Goal: Information Seeking & Learning: Learn about a topic

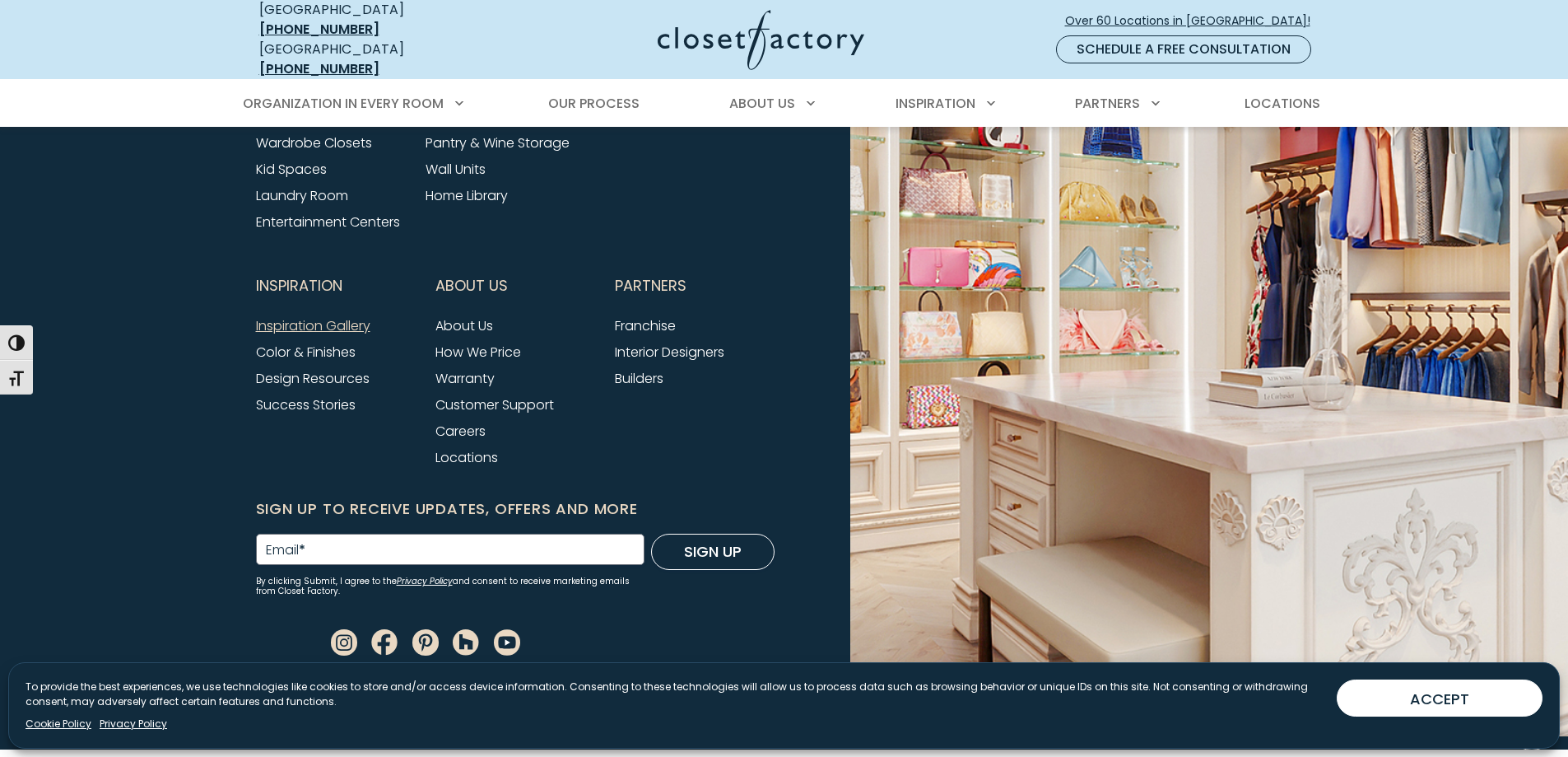
scroll to position [6780, 0]
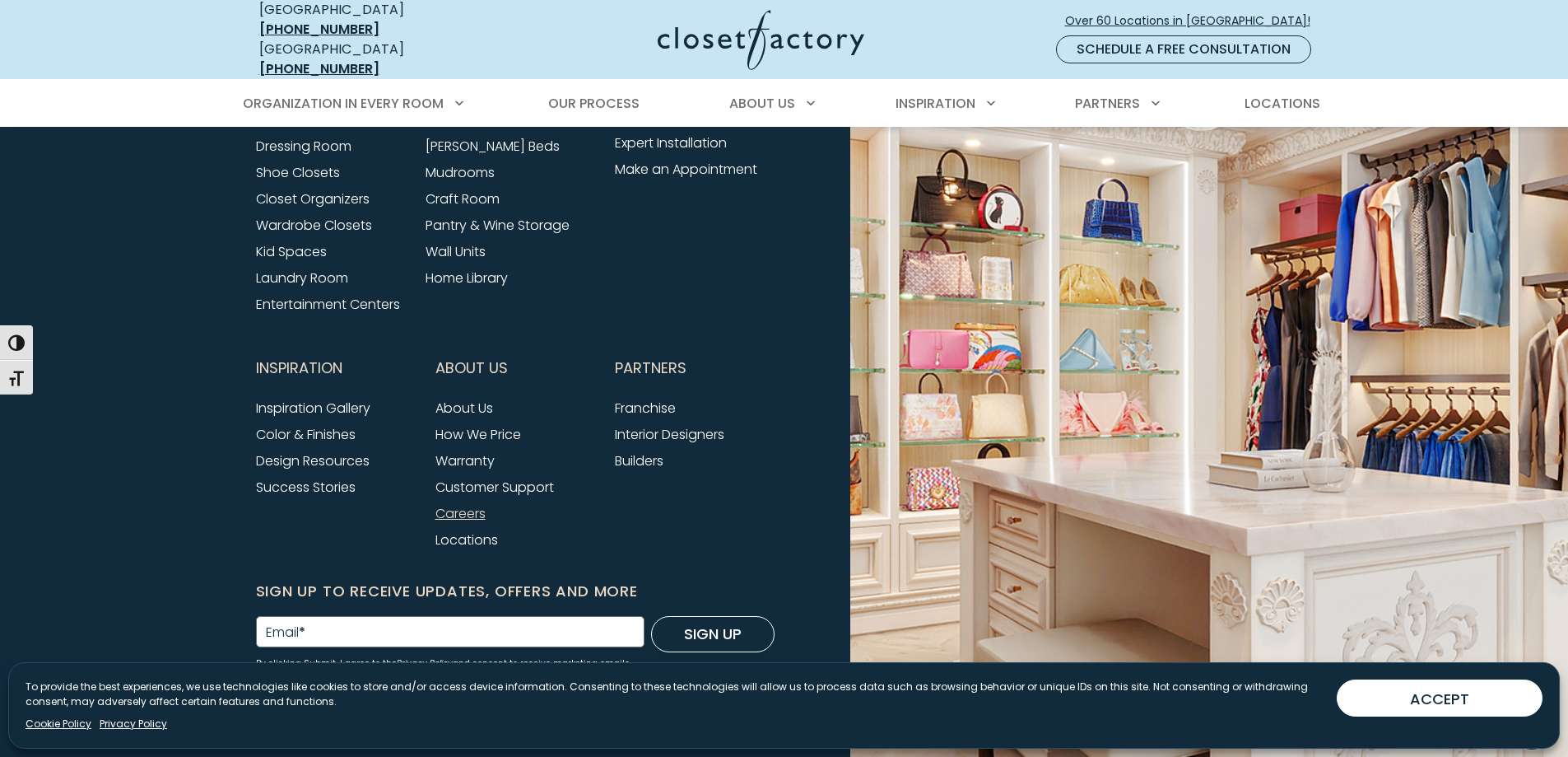
click at [468, 503] on link "Careers" at bounding box center [460, 513] width 50 height 19
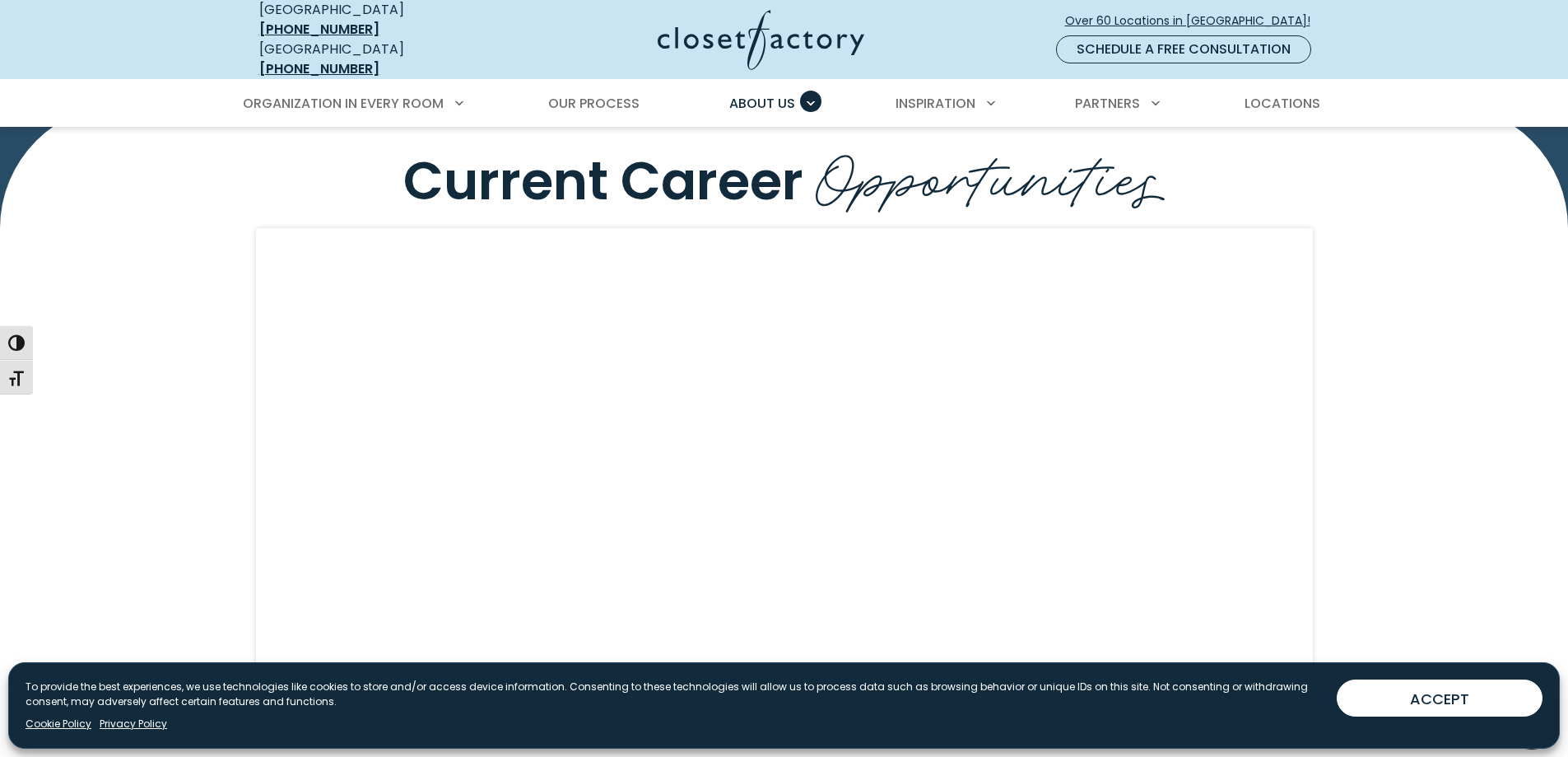
scroll to position [1564, 0]
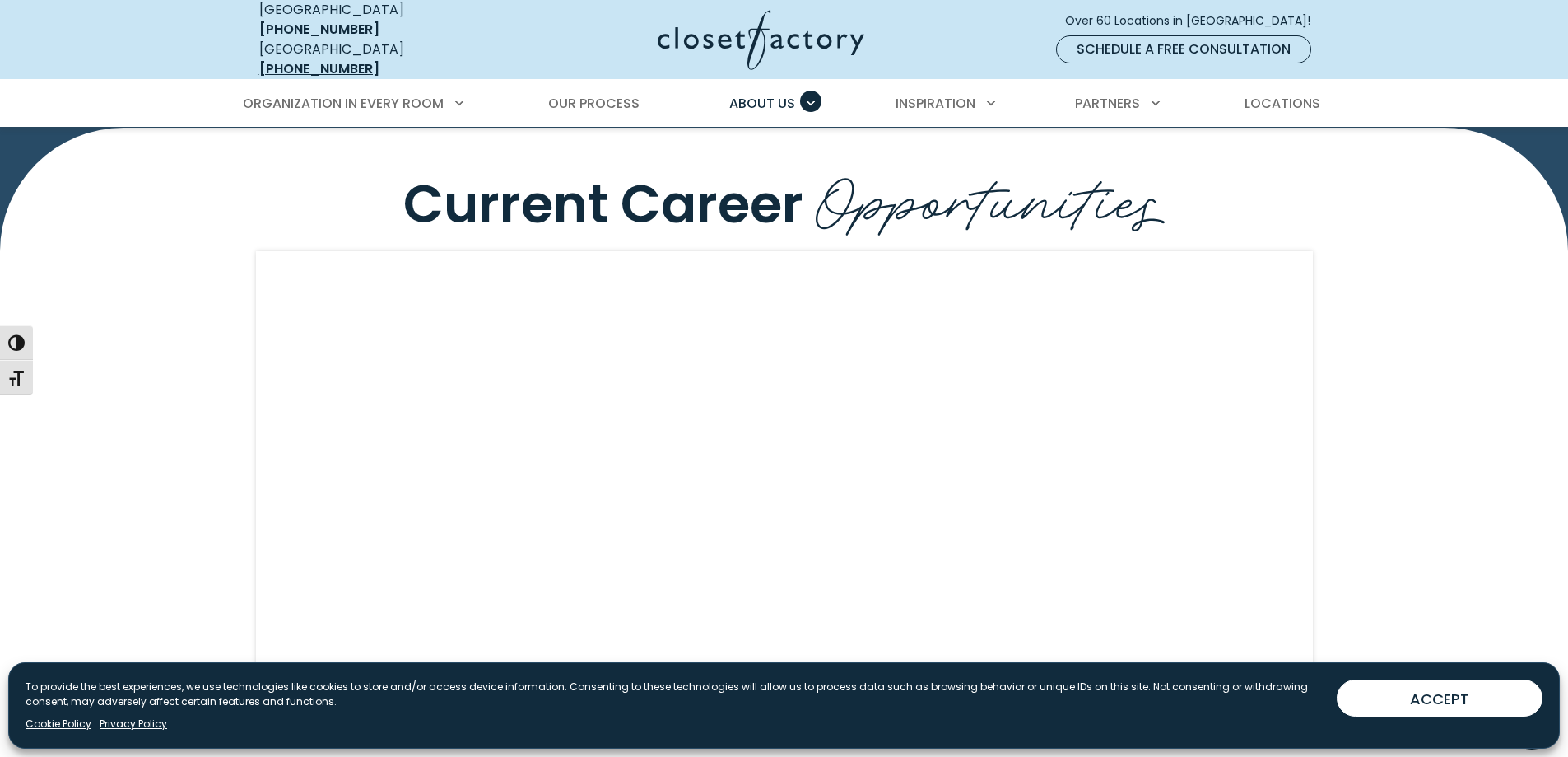
click at [231, 355] on div "Current Career Opportunities" at bounding box center [784, 457] width 1568 height 659
click at [198, 258] on div "Current Career Opportunities" at bounding box center [784, 457] width 1568 height 659
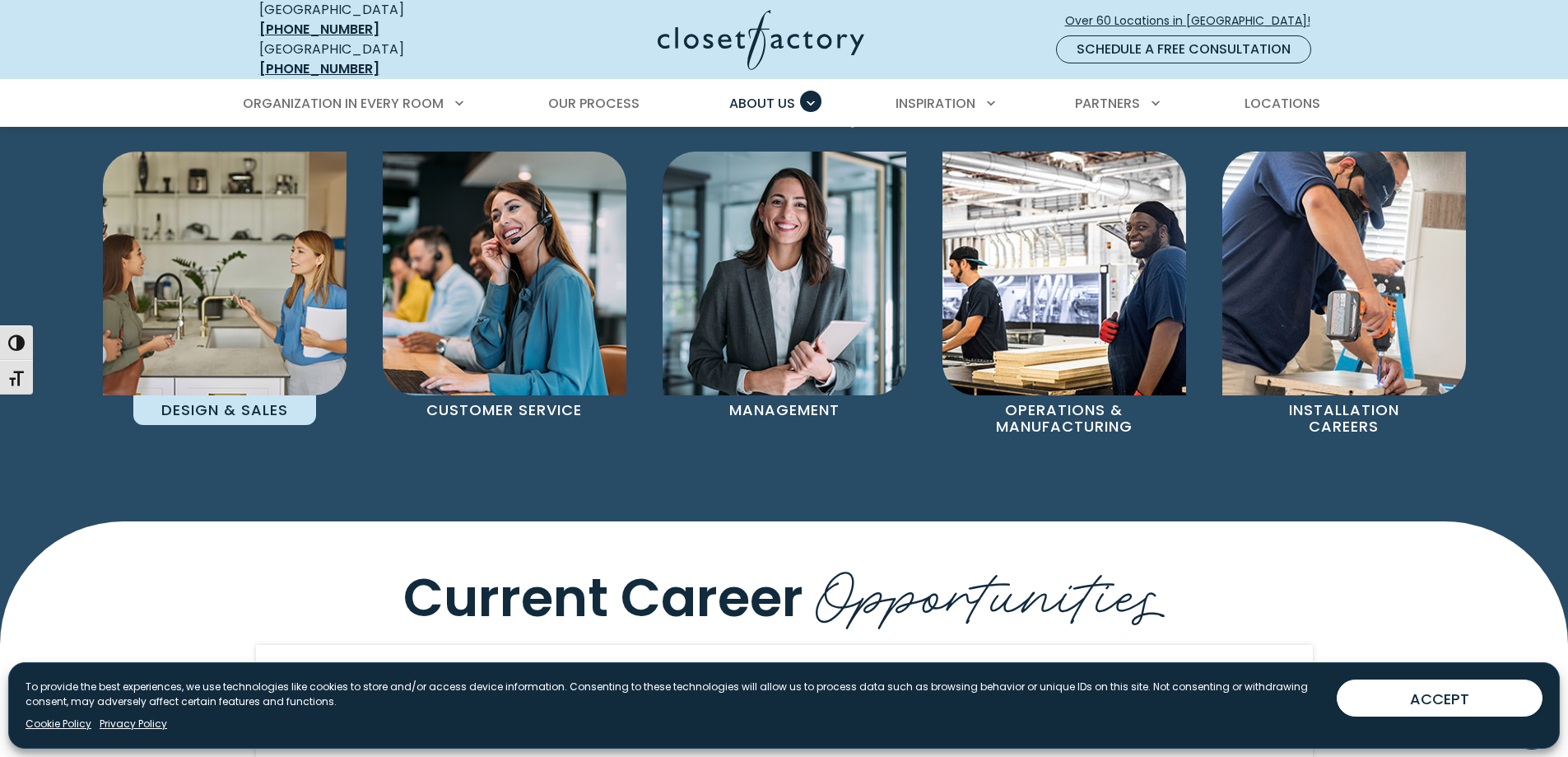
scroll to position [1153, 0]
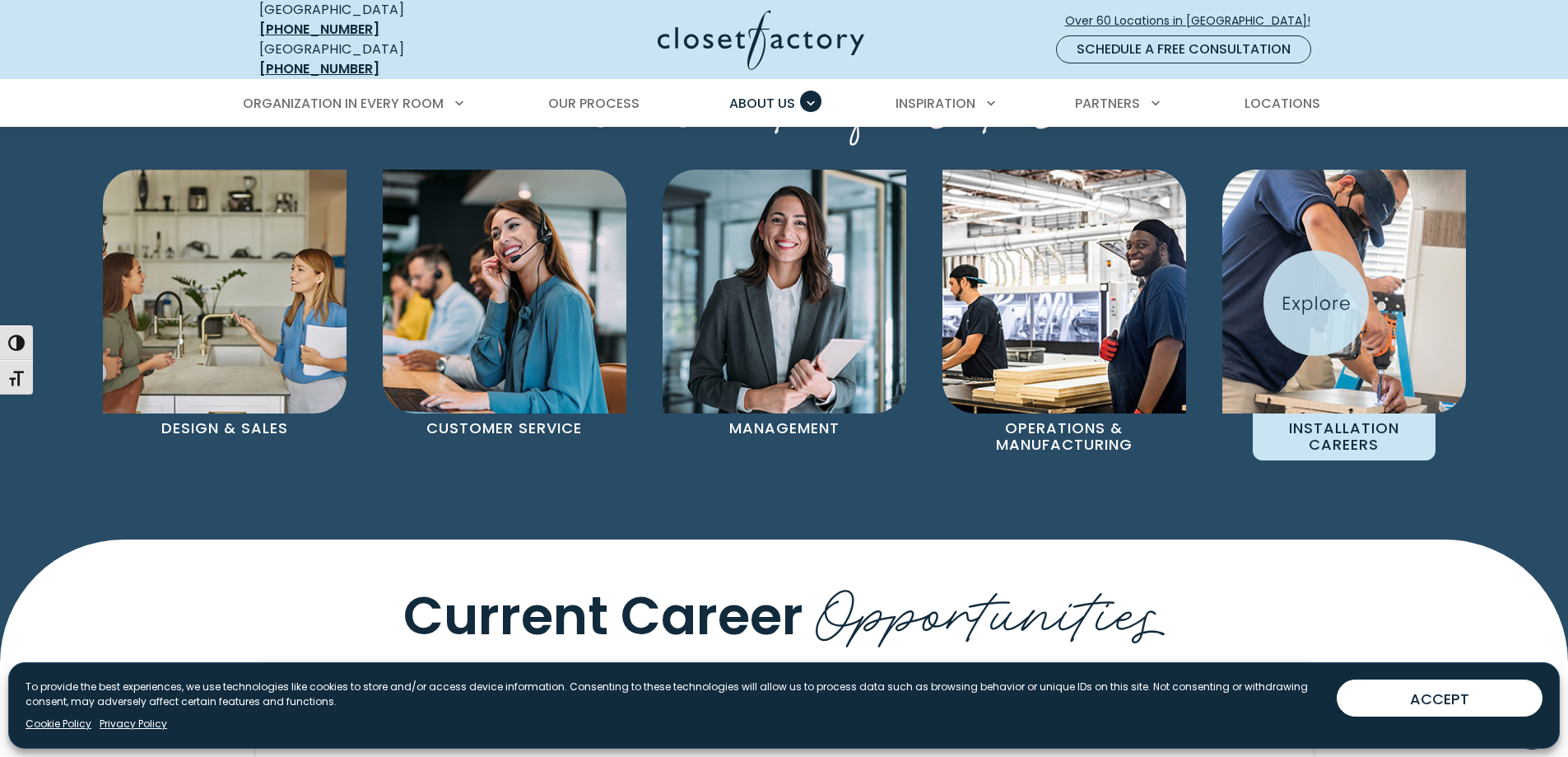
click at [1315, 303] on img "Pages Gallery" at bounding box center [1344, 291] width 244 height 244
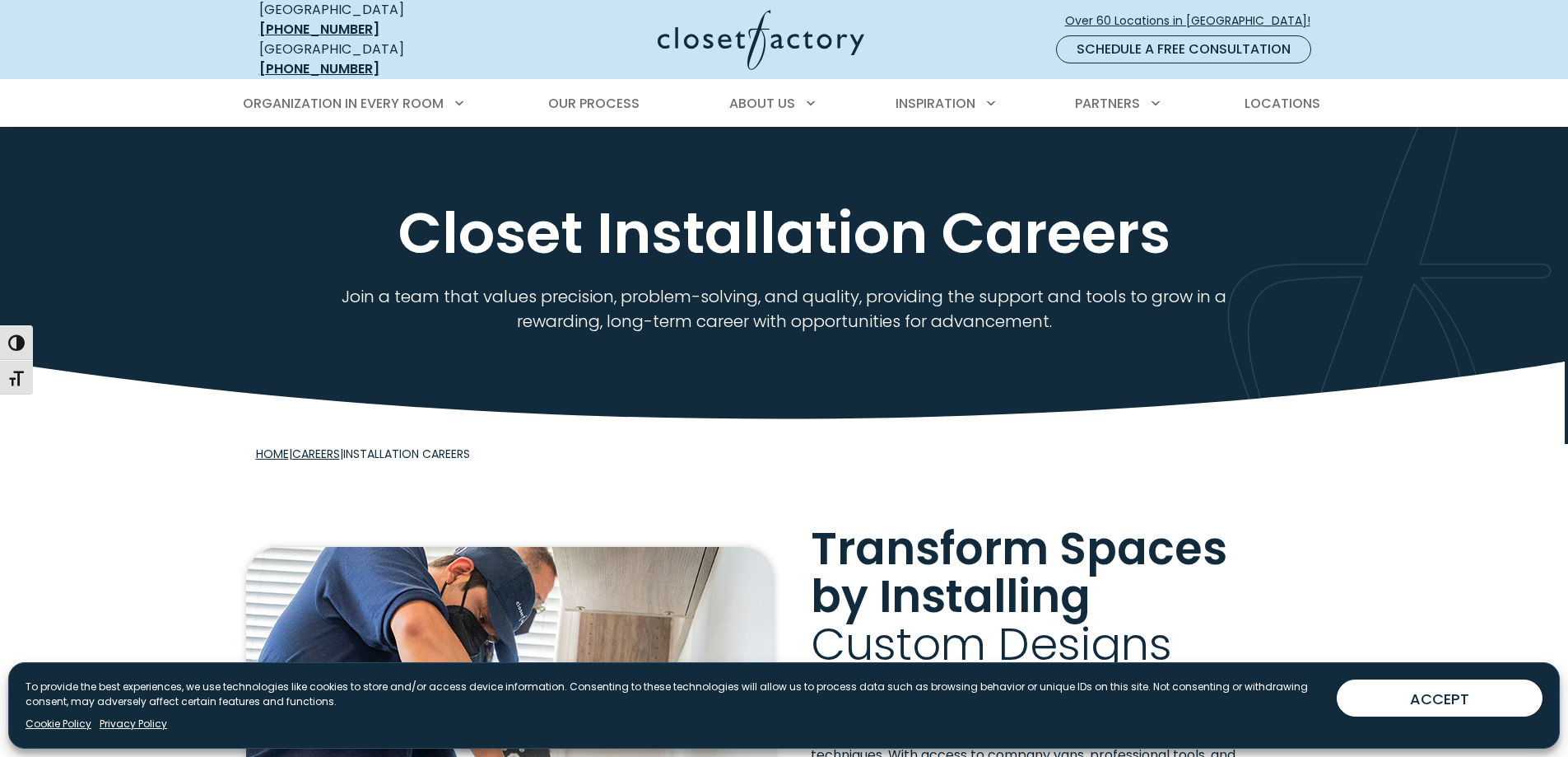
scroll to position [412, 0]
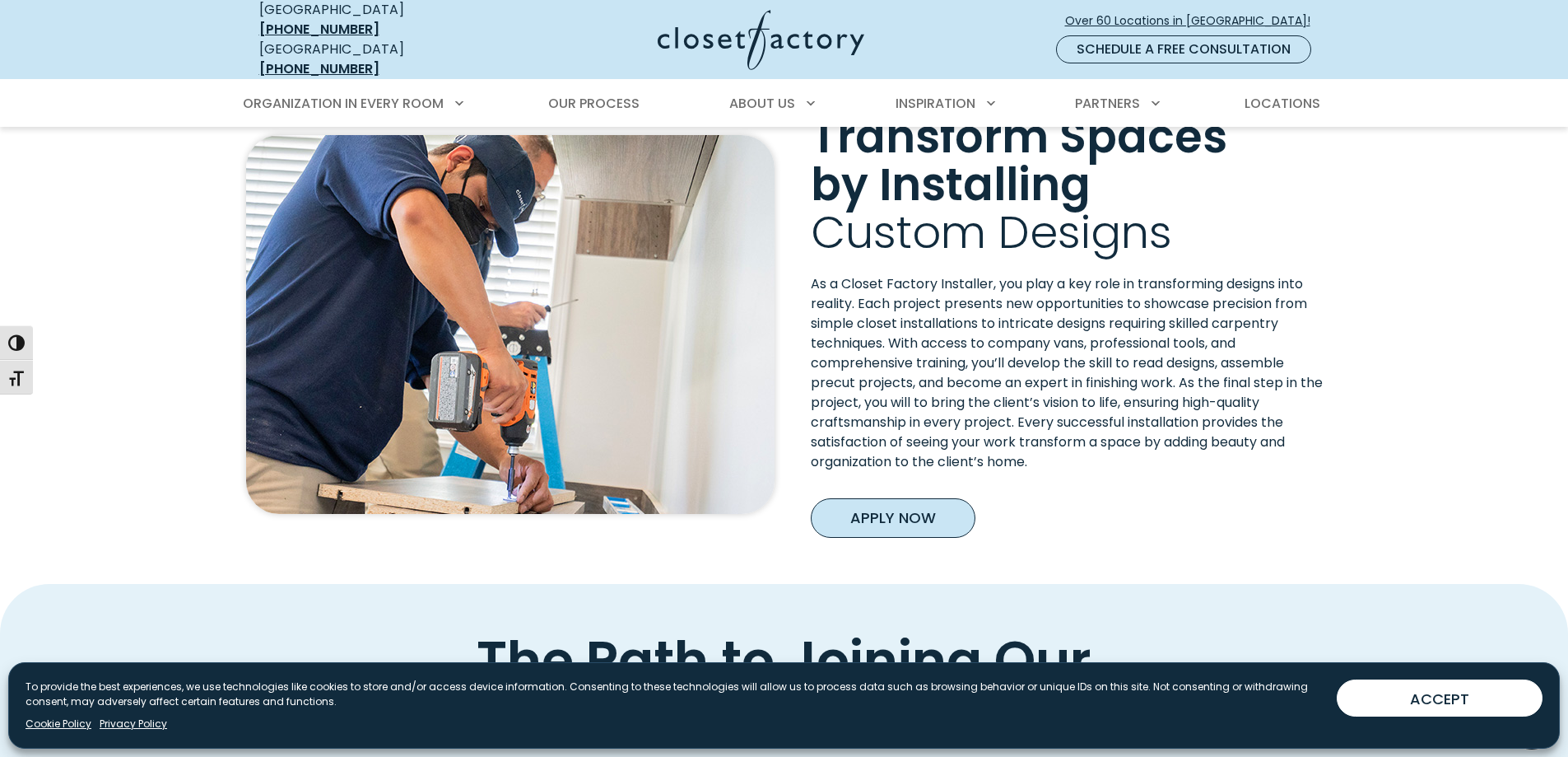
click at [850, 498] on link "Apply Now" at bounding box center [893, 518] width 165 height 40
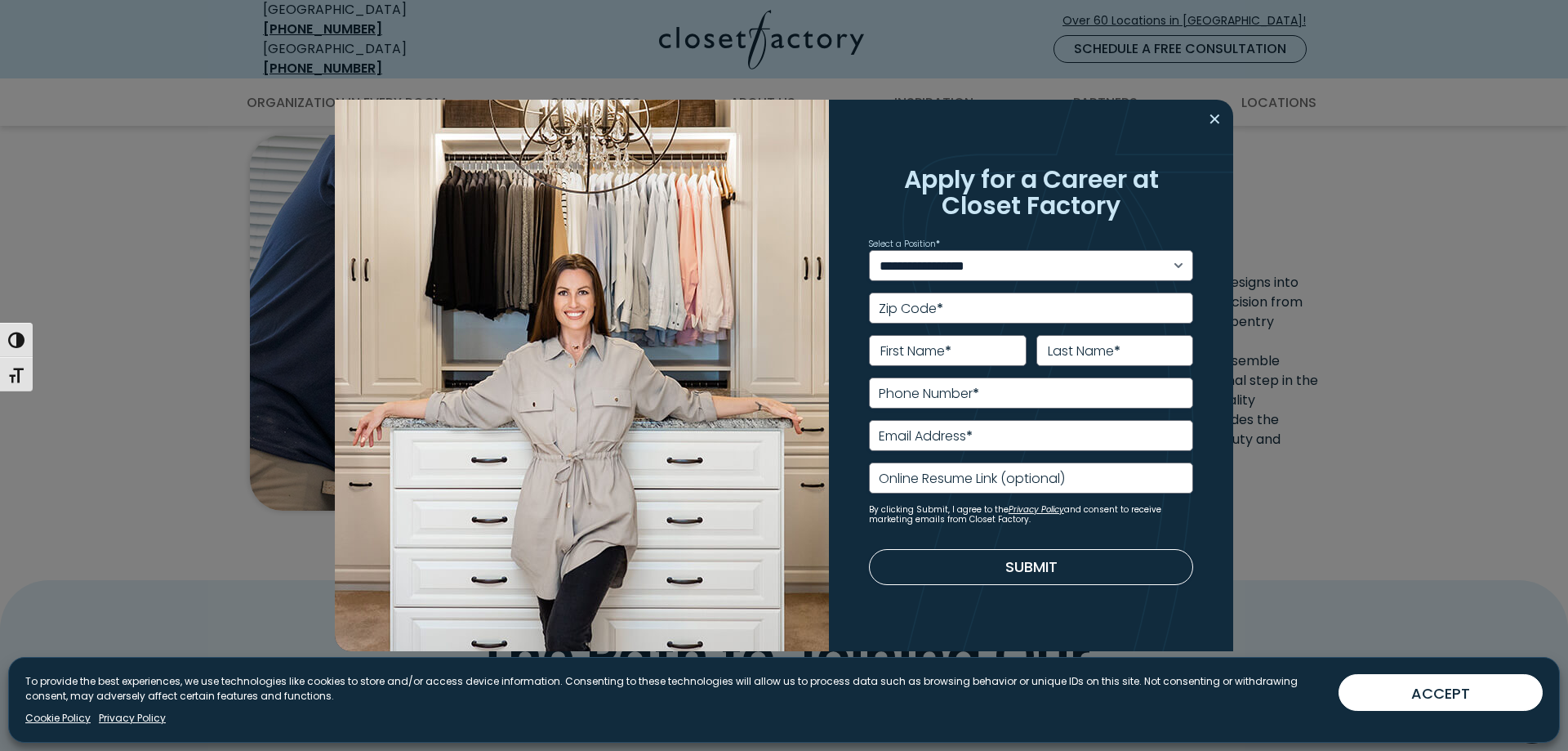
click at [1204, 109] on button "Close modal" at bounding box center [1214, 119] width 23 height 26
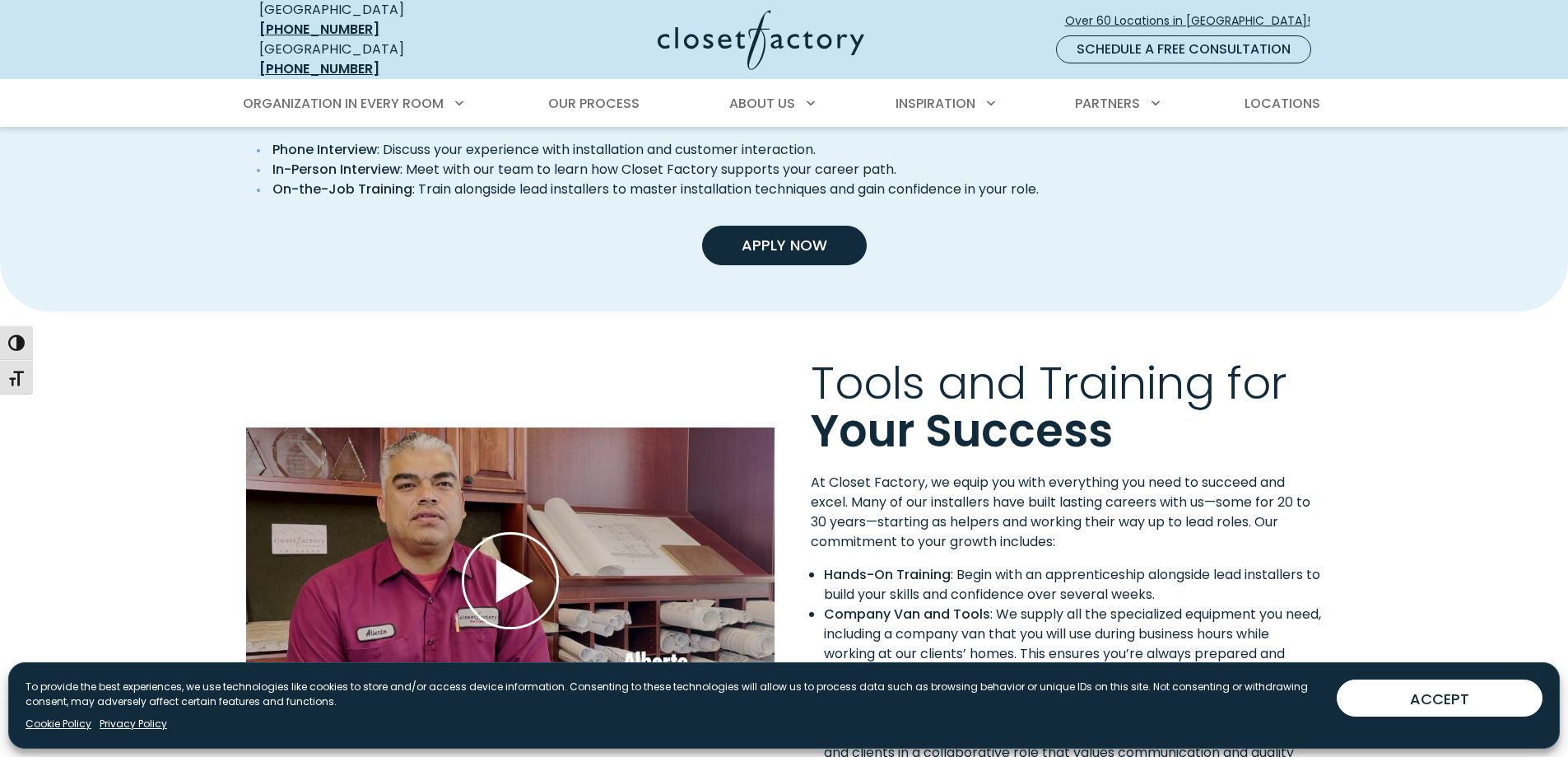
click at [819, 225] on link "Apply Now" at bounding box center [784, 245] width 165 height 40
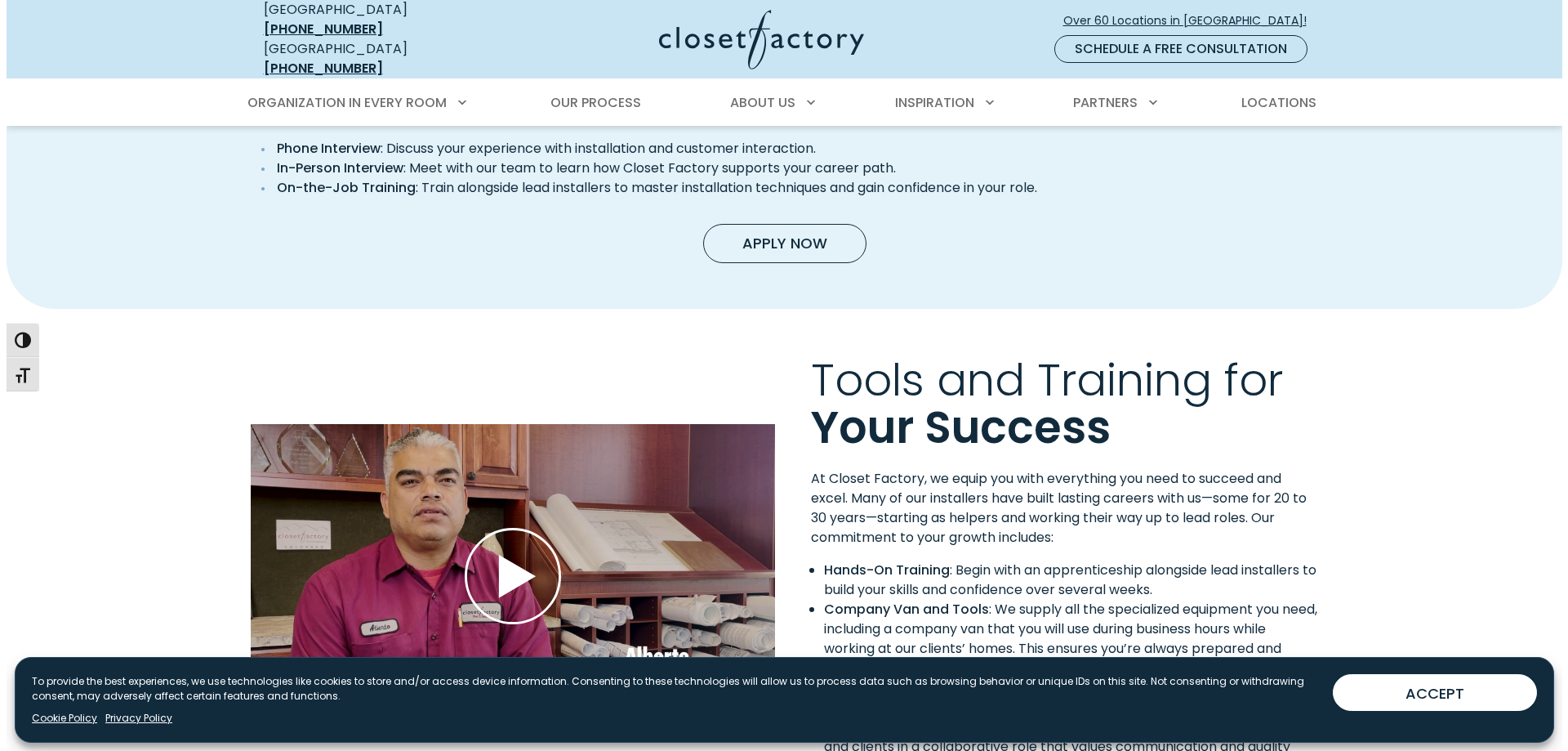
scroll to position [1063, 0]
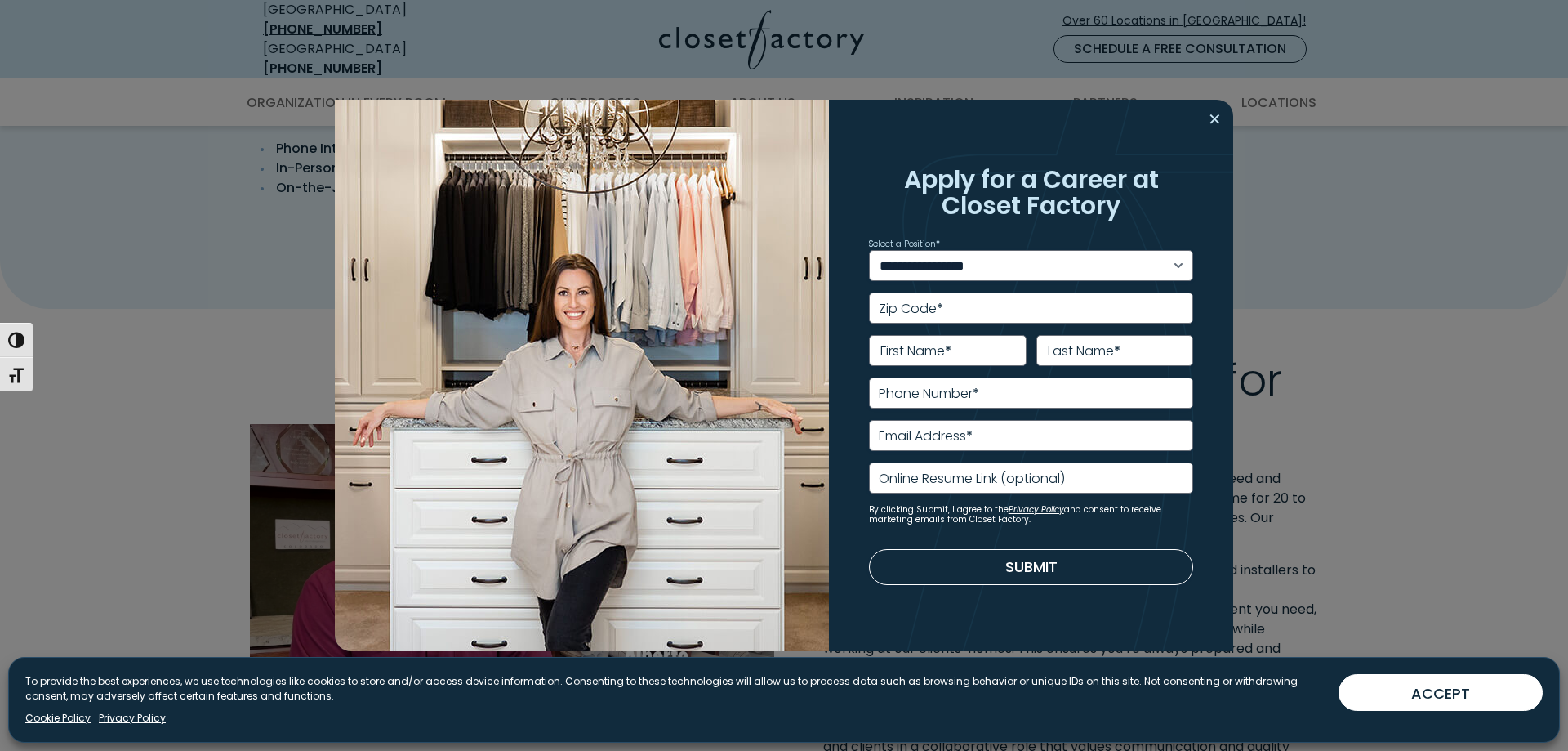
click at [1209, 116] on button "Close modal" at bounding box center [1214, 119] width 23 height 26
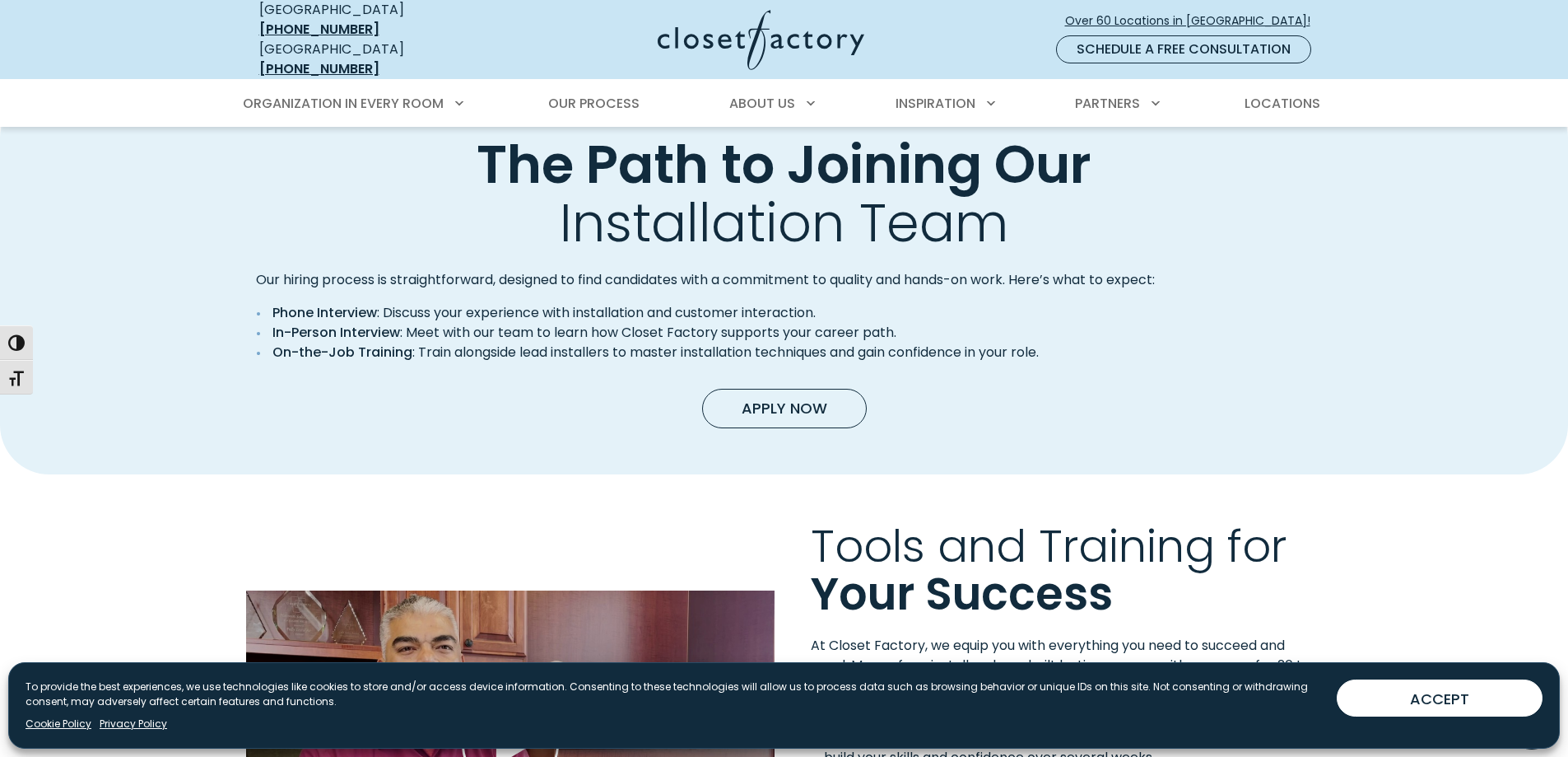
scroll to position [906, 0]
click at [1173, 7] on link "Over 60 Locations in [GEOGRAPHIC_DATA]!" at bounding box center [1193, 21] width 260 height 28
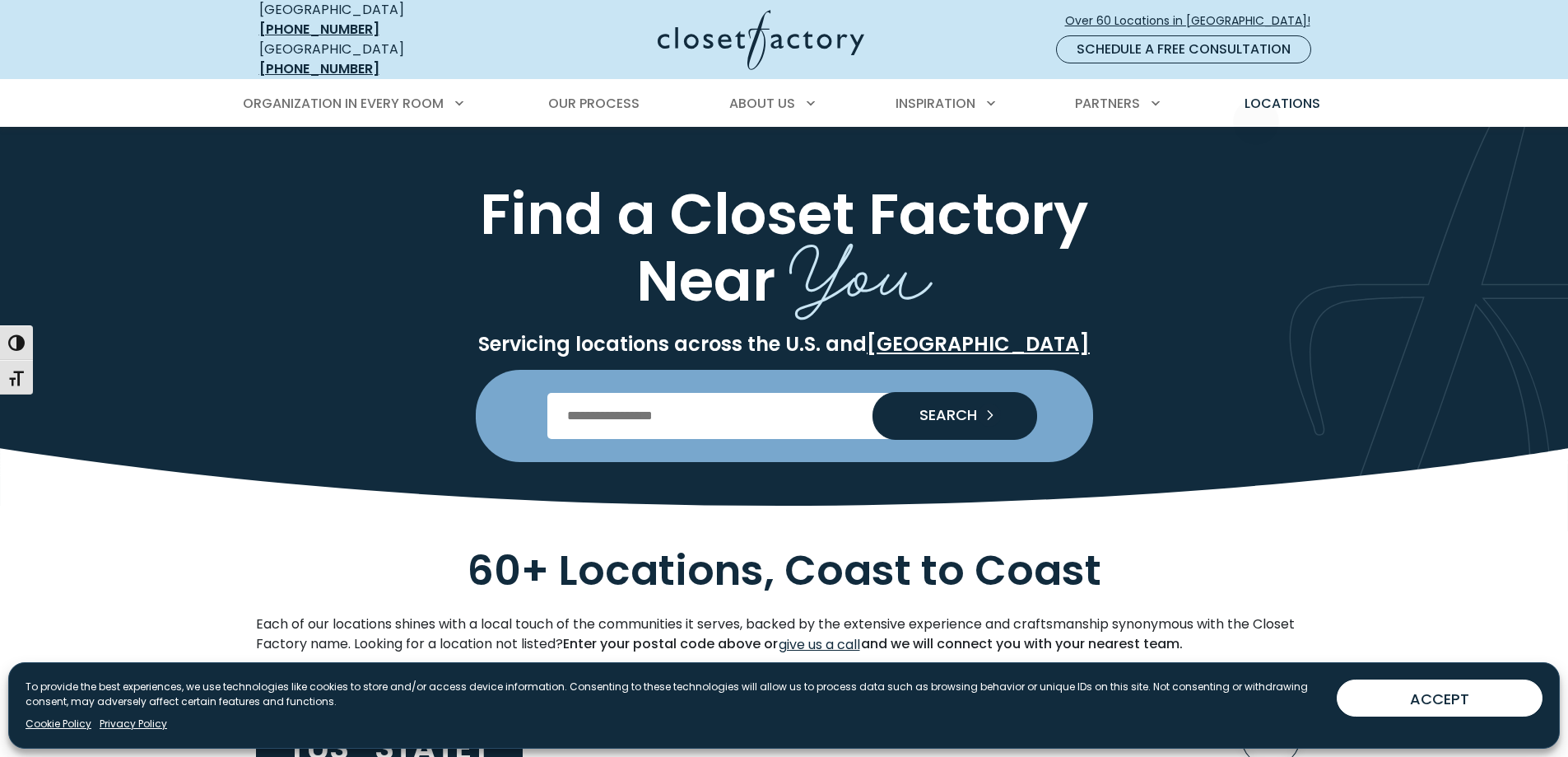
click at [1262, 127] on div "Find a Closet Factory Near You Servicing locations across the U.S. and Canada S…" at bounding box center [784, 320] width 1568 height 387
click at [1268, 99] on span "Locations" at bounding box center [1282, 103] width 76 height 19
type input "*****"
click at [934, 414] on button "SEARCH" at bounding box center [954, 415] width 165 height 46
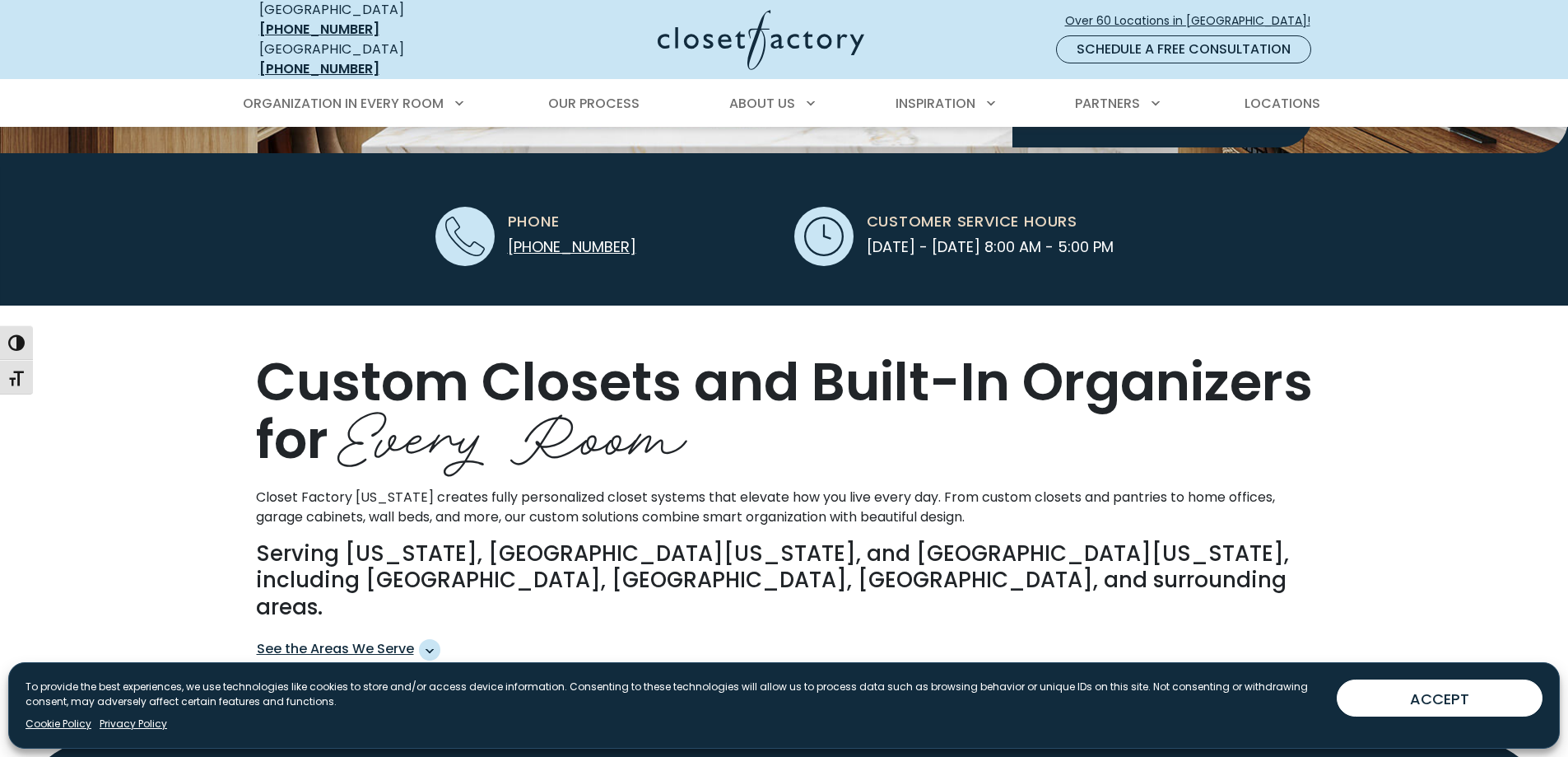
scroll to position [576, 0]
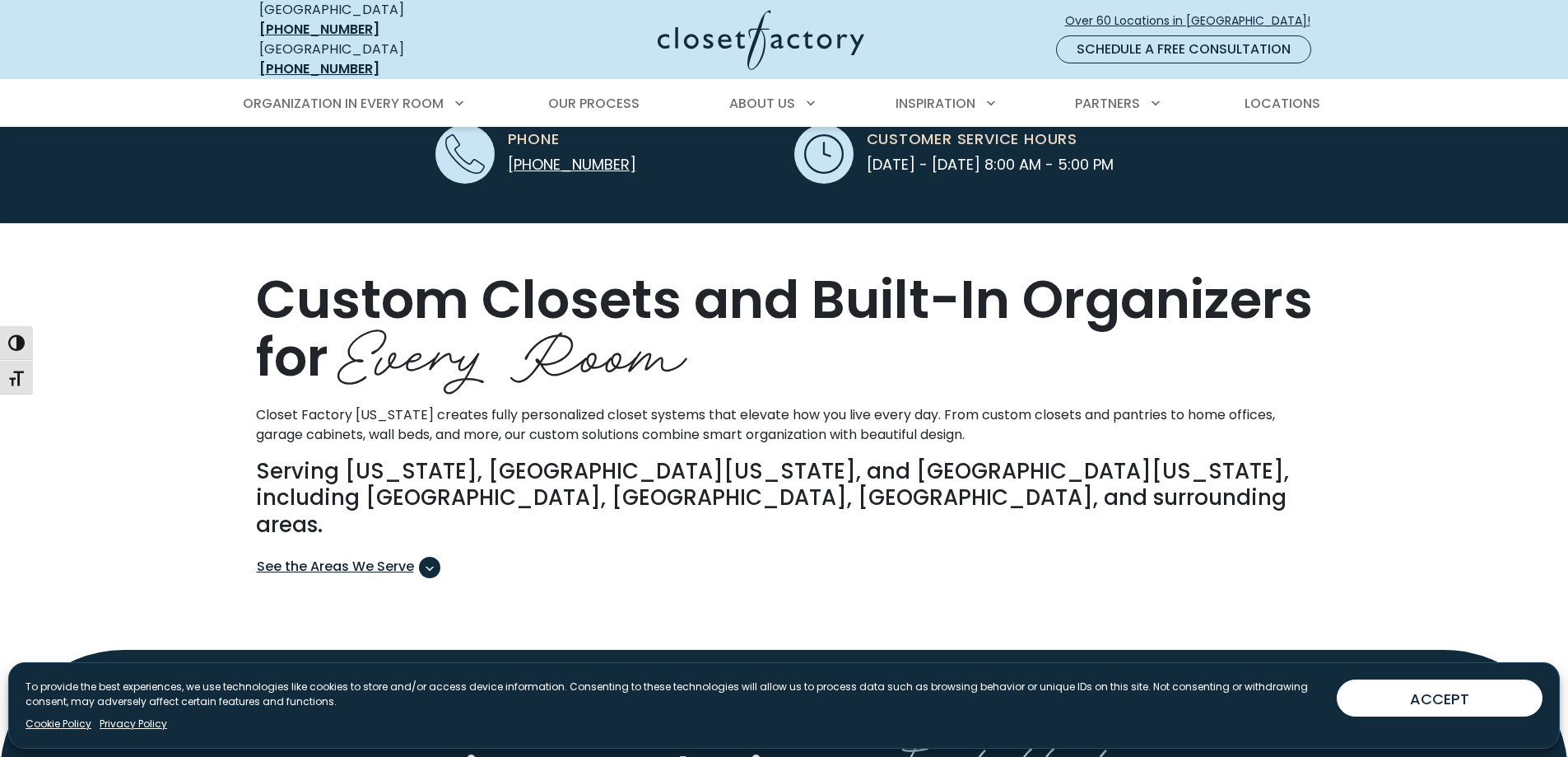
click at [382, 556] on span "See the Areas We Serve" at bounding box center [348, 567] width 183 height 22
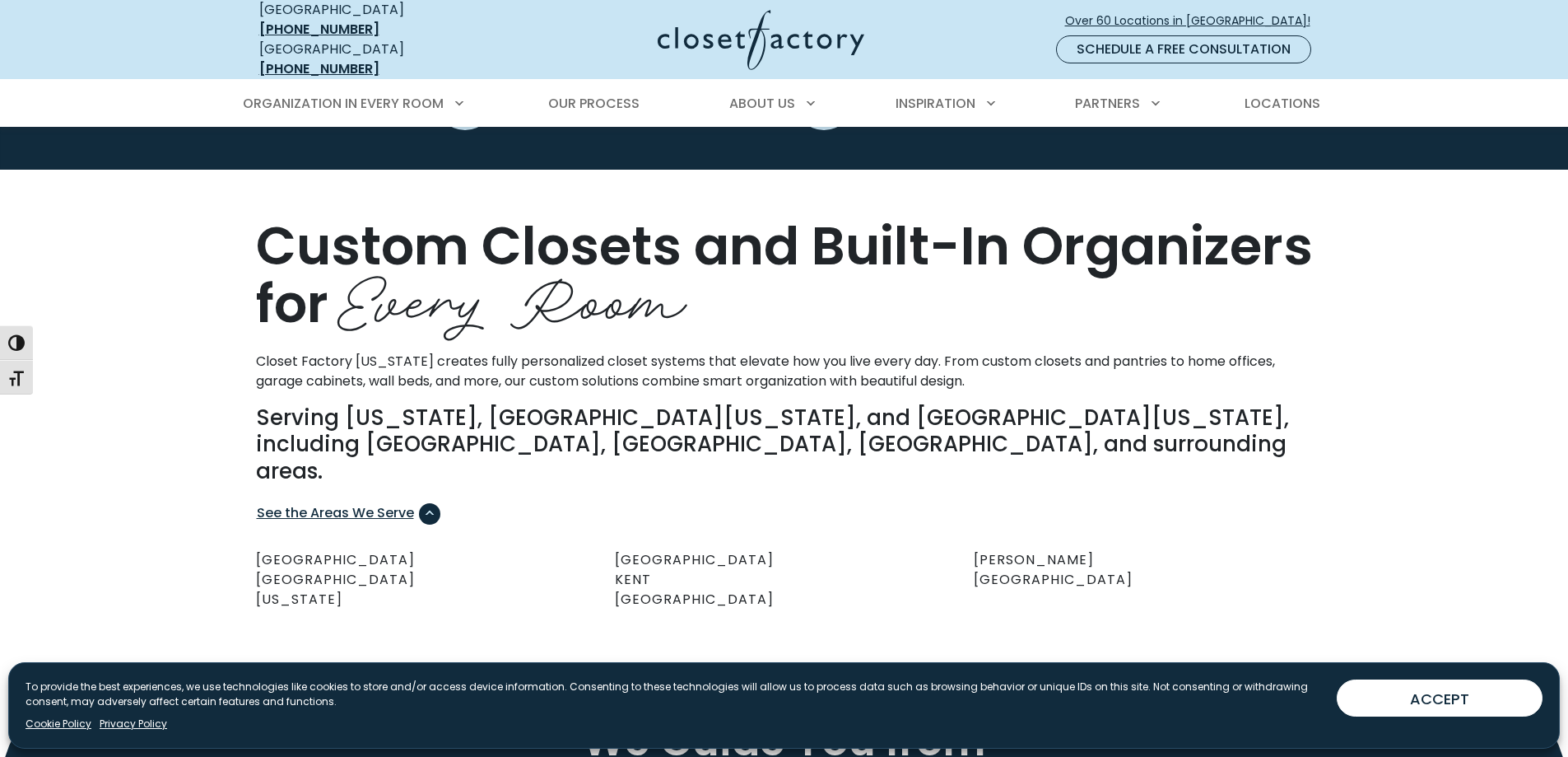
scroll to position [659, 0]
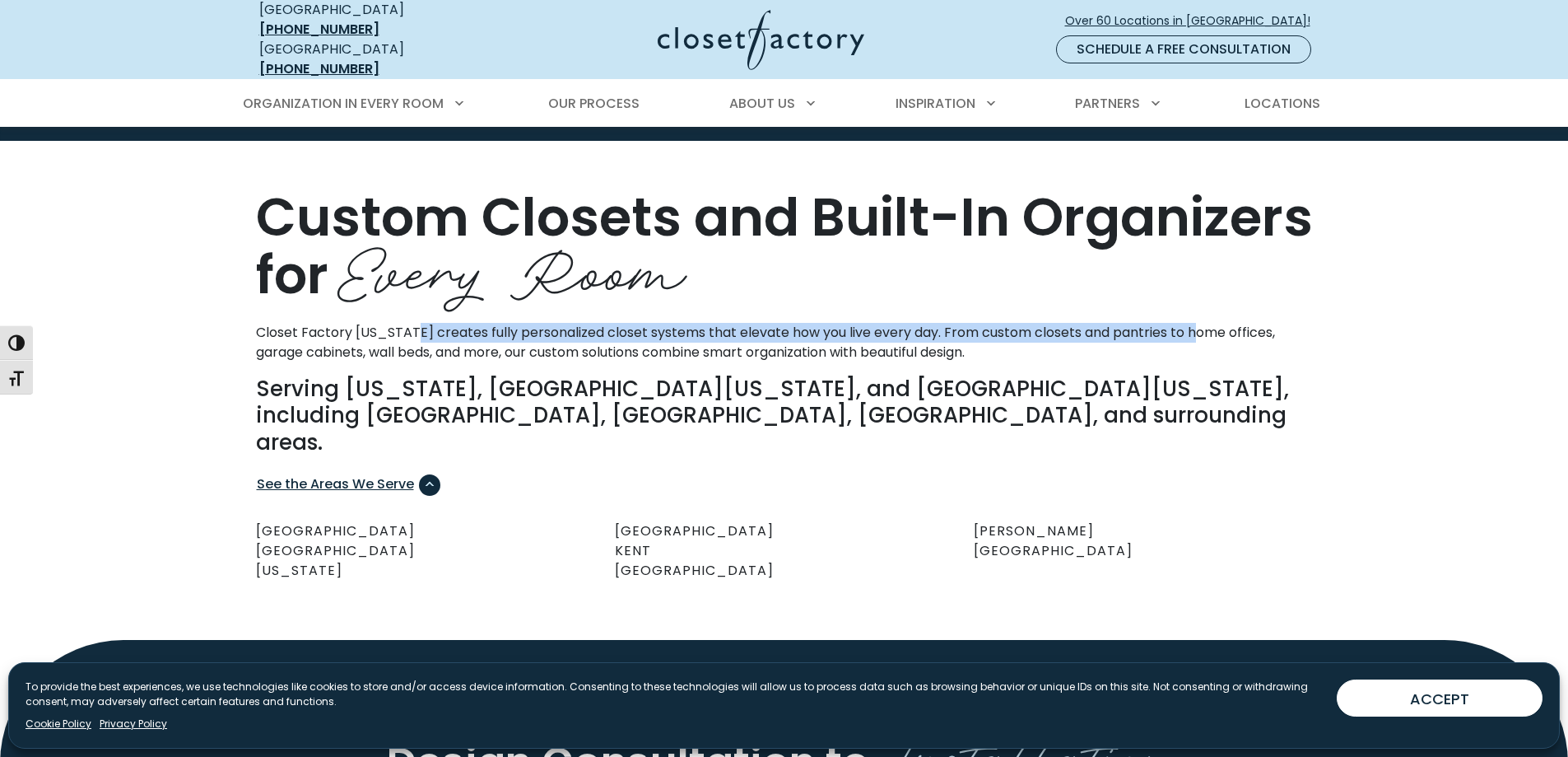
drag, startPoint x: 409, startPoint y: 324, endPoint x: 1193, endPoint y: 316, distance: 784.0
click at [1193, 323] on p "Closet Factory [US_STATE] creates fully personalized closet systems that elevat…" at bounding box center [784, 343] width 1056 height 40
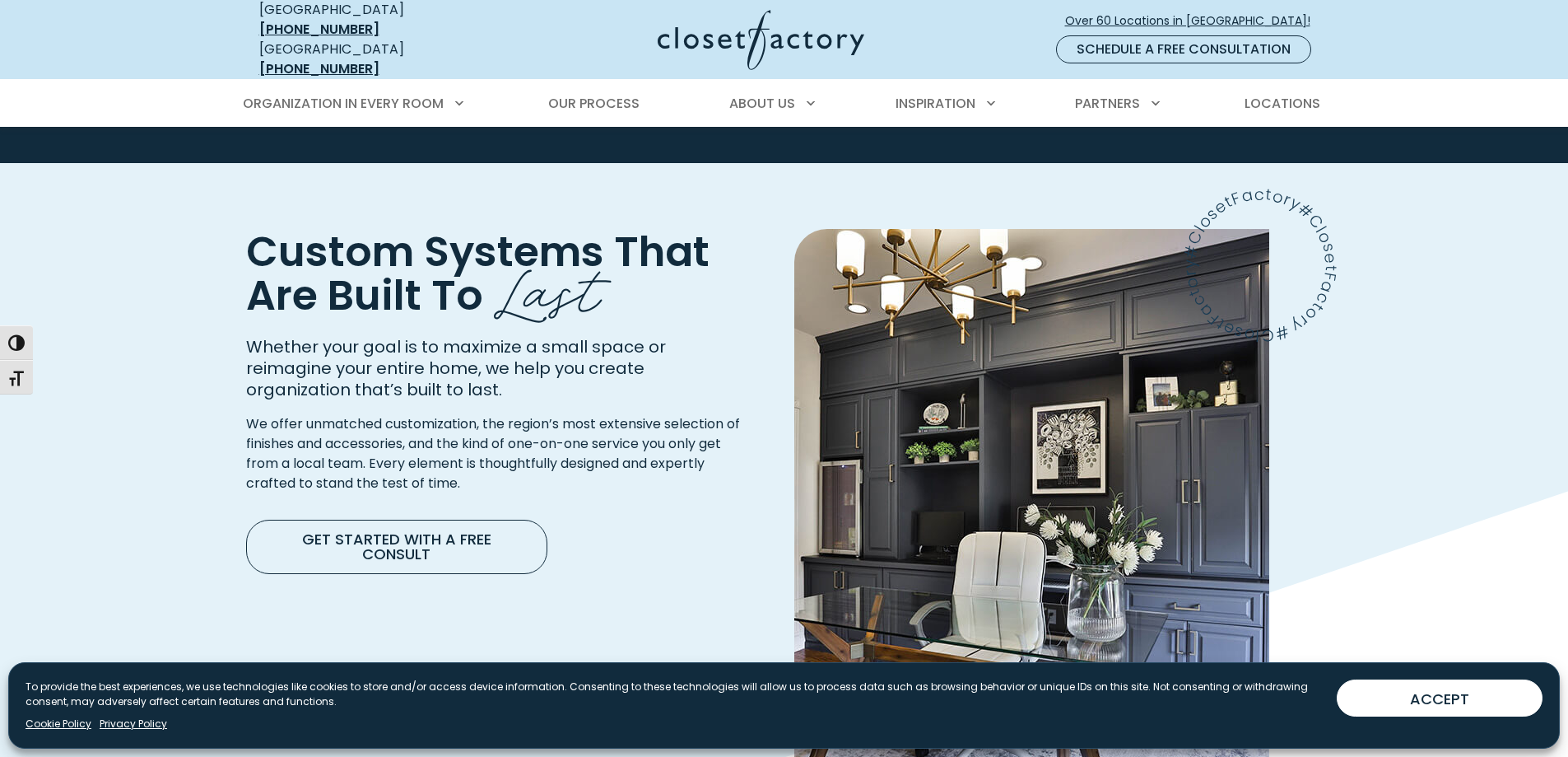
scroll to position [1811, 0]
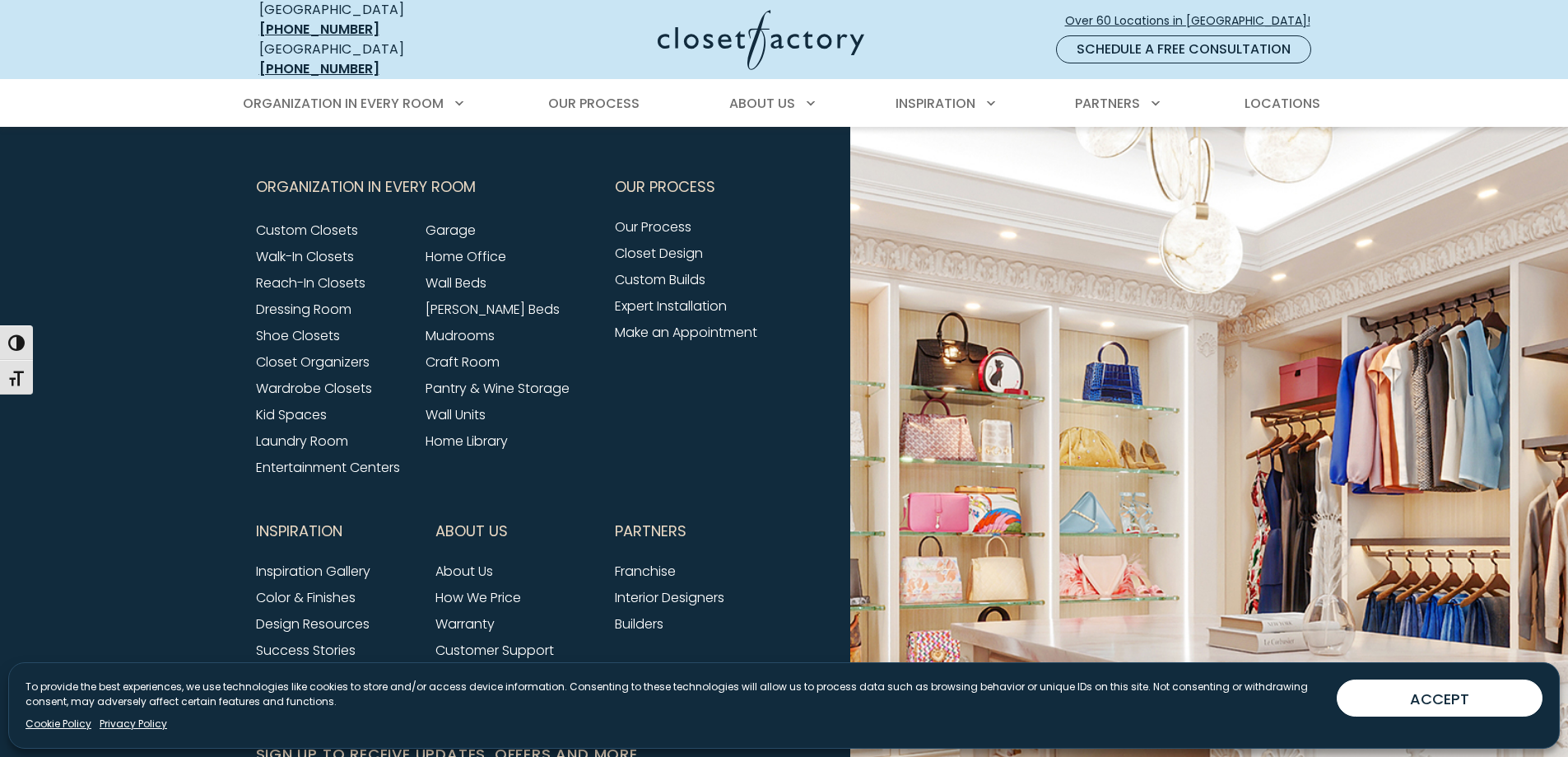
scroll to position [4858, 0]
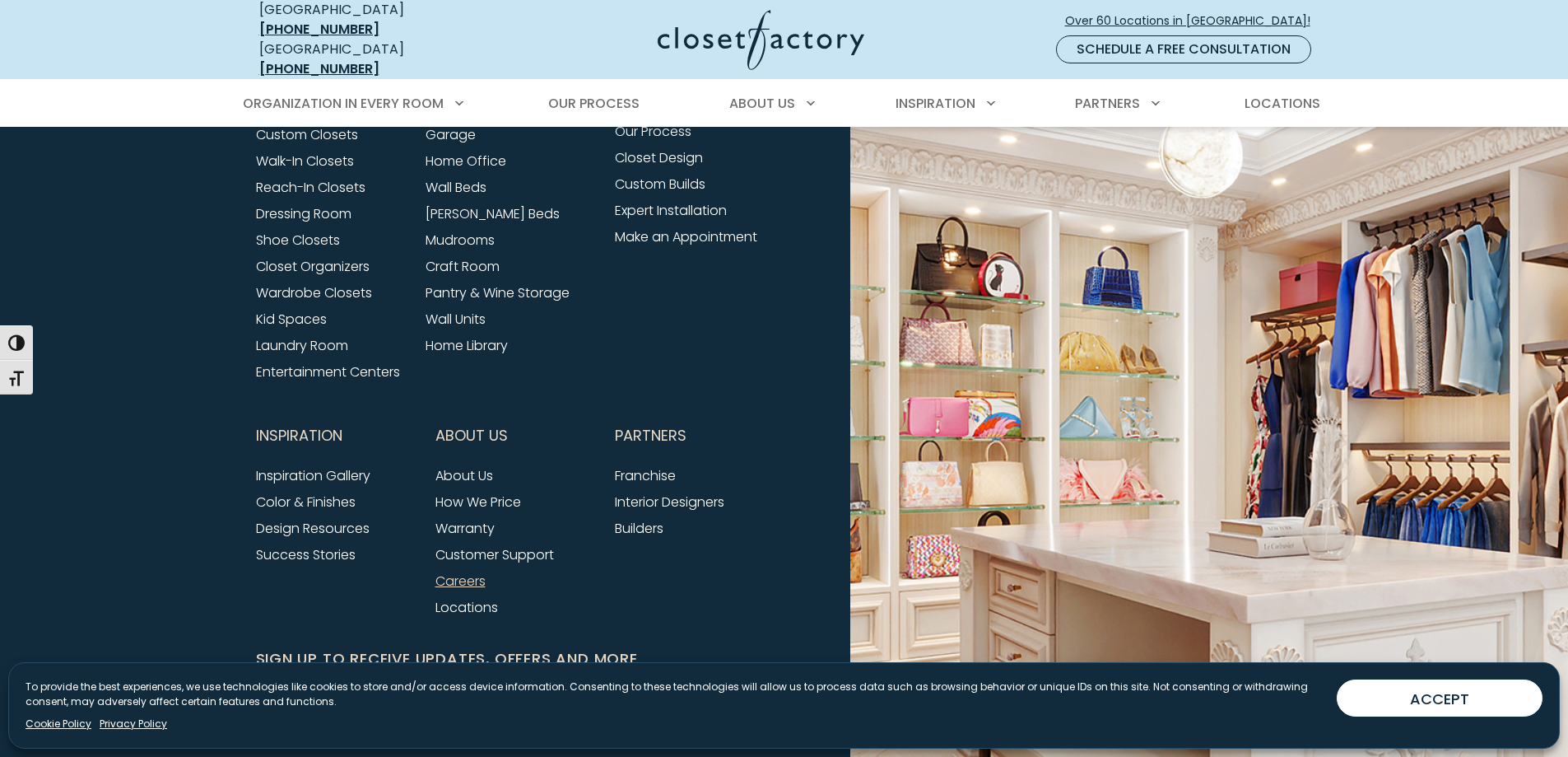
click at [462, 572] on link "Careers" at bounding box center [460, 581] width 50 height 19
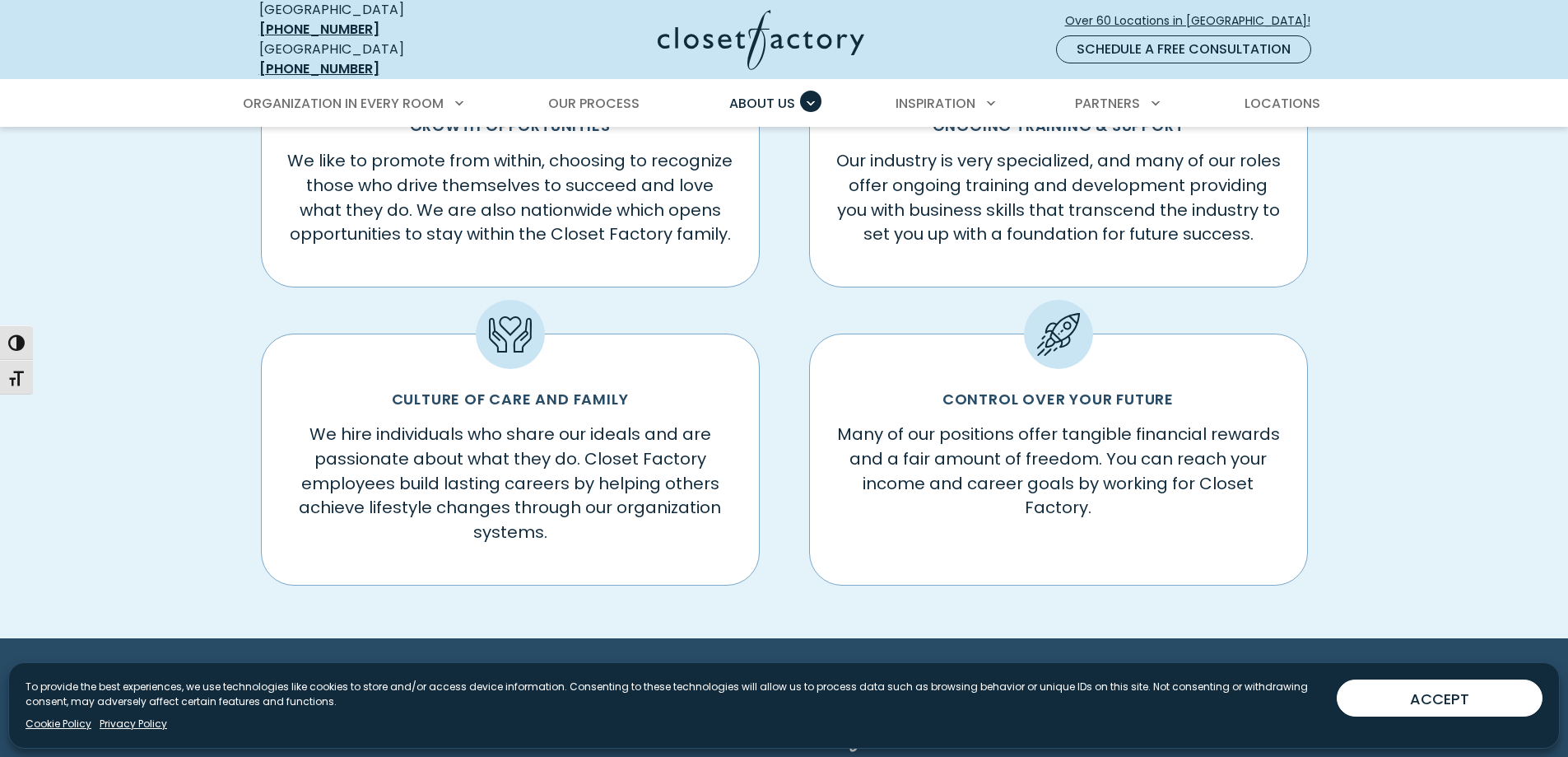
scroll to position [576, 0]
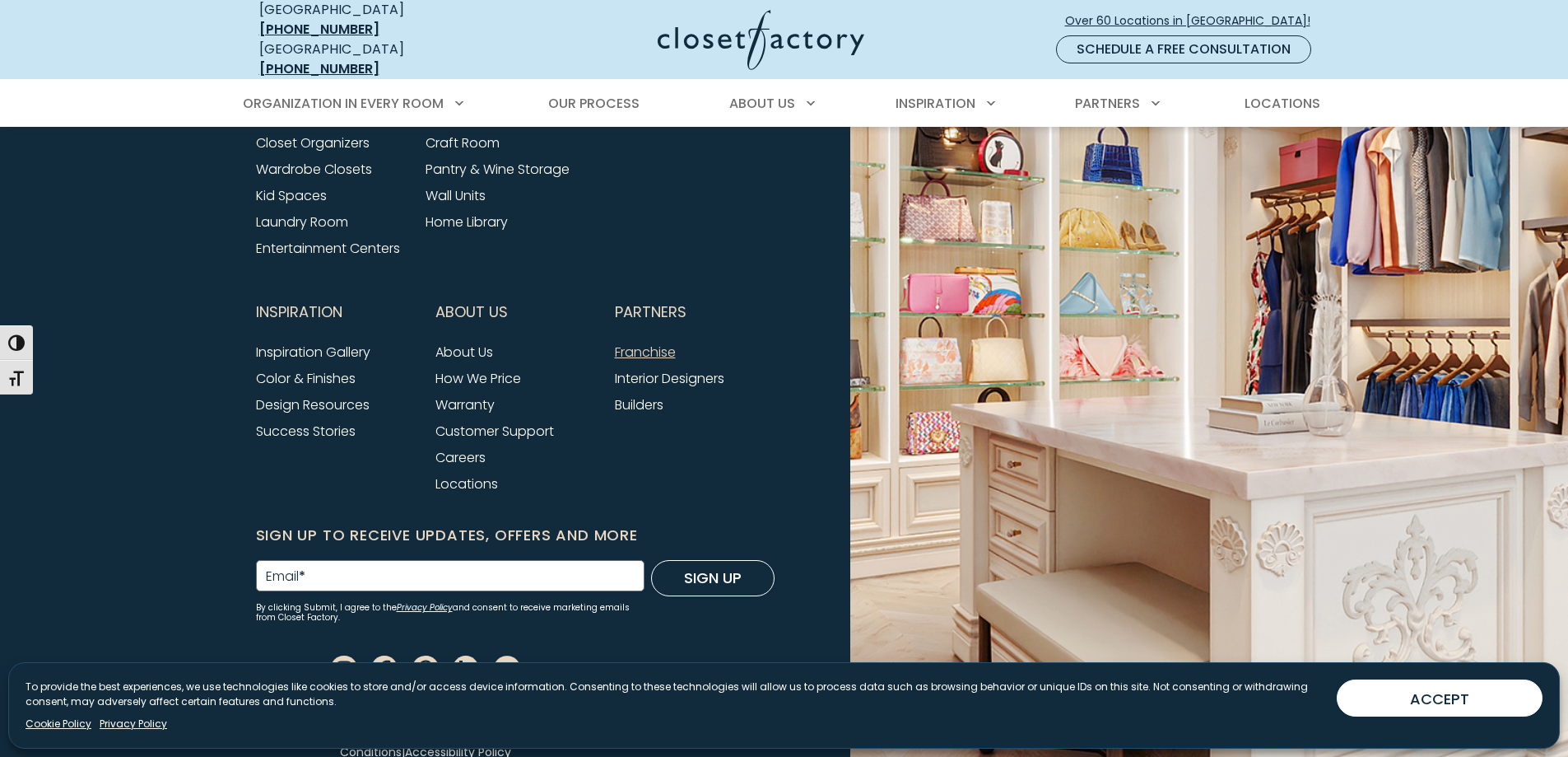
click at [658, 343] on link "Franchise" at bounding box center [645, 352] width 61 height 19
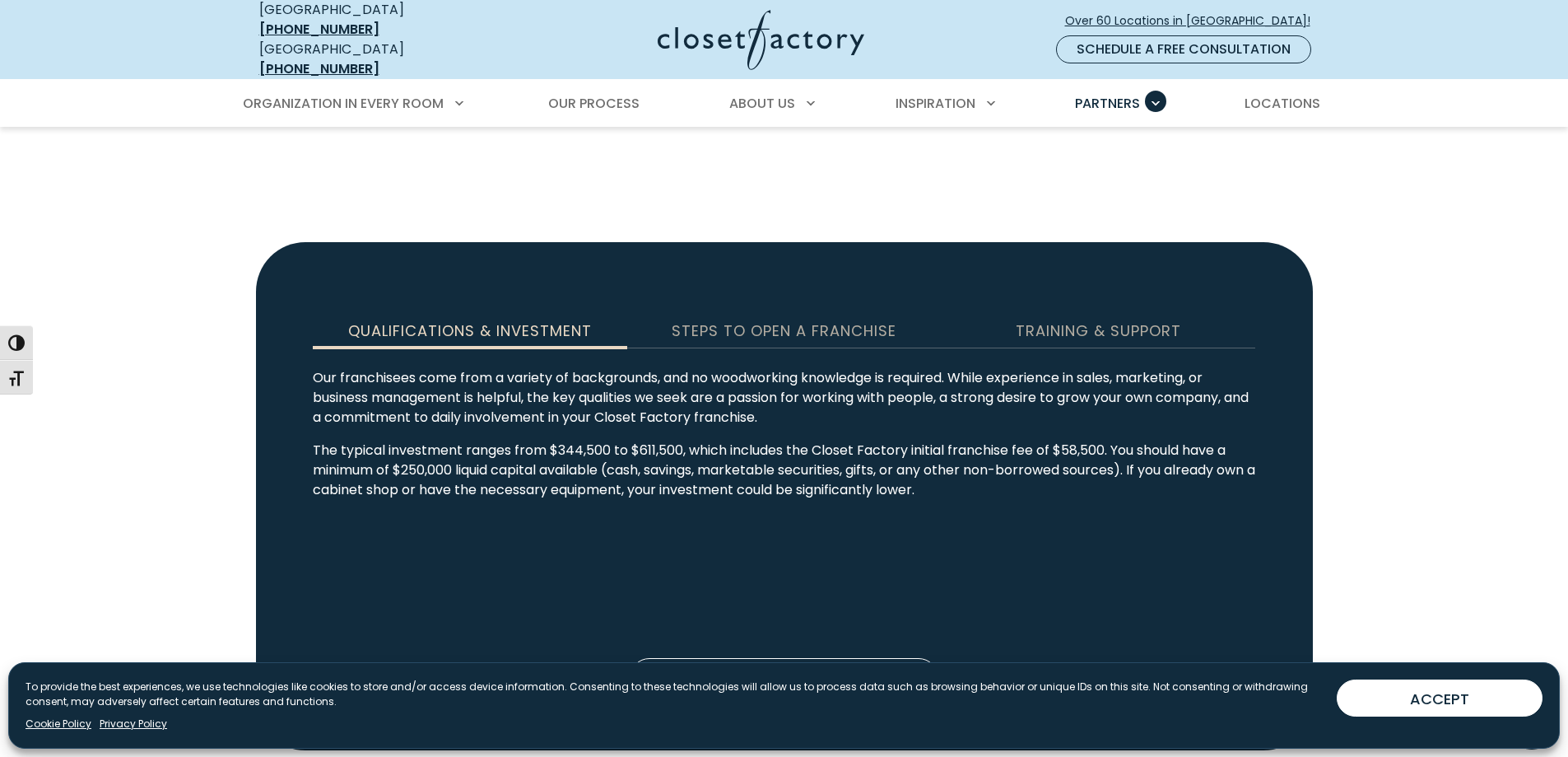
scroll to position [2551, 0]
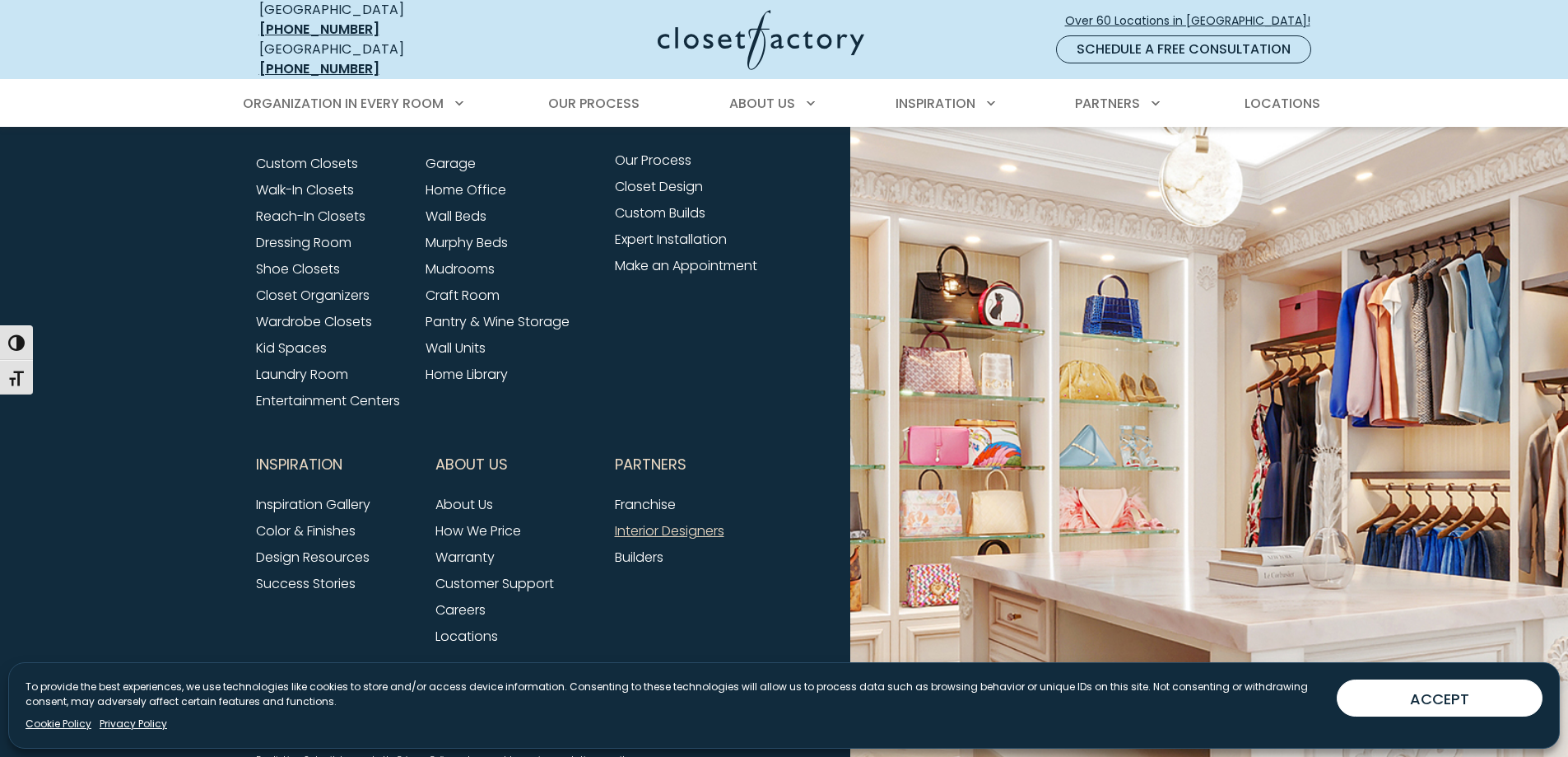
scroll to position [4829, 0]
click at [481, 600] on link "Careers" at bounding box center [460, 609] width 50 height 19
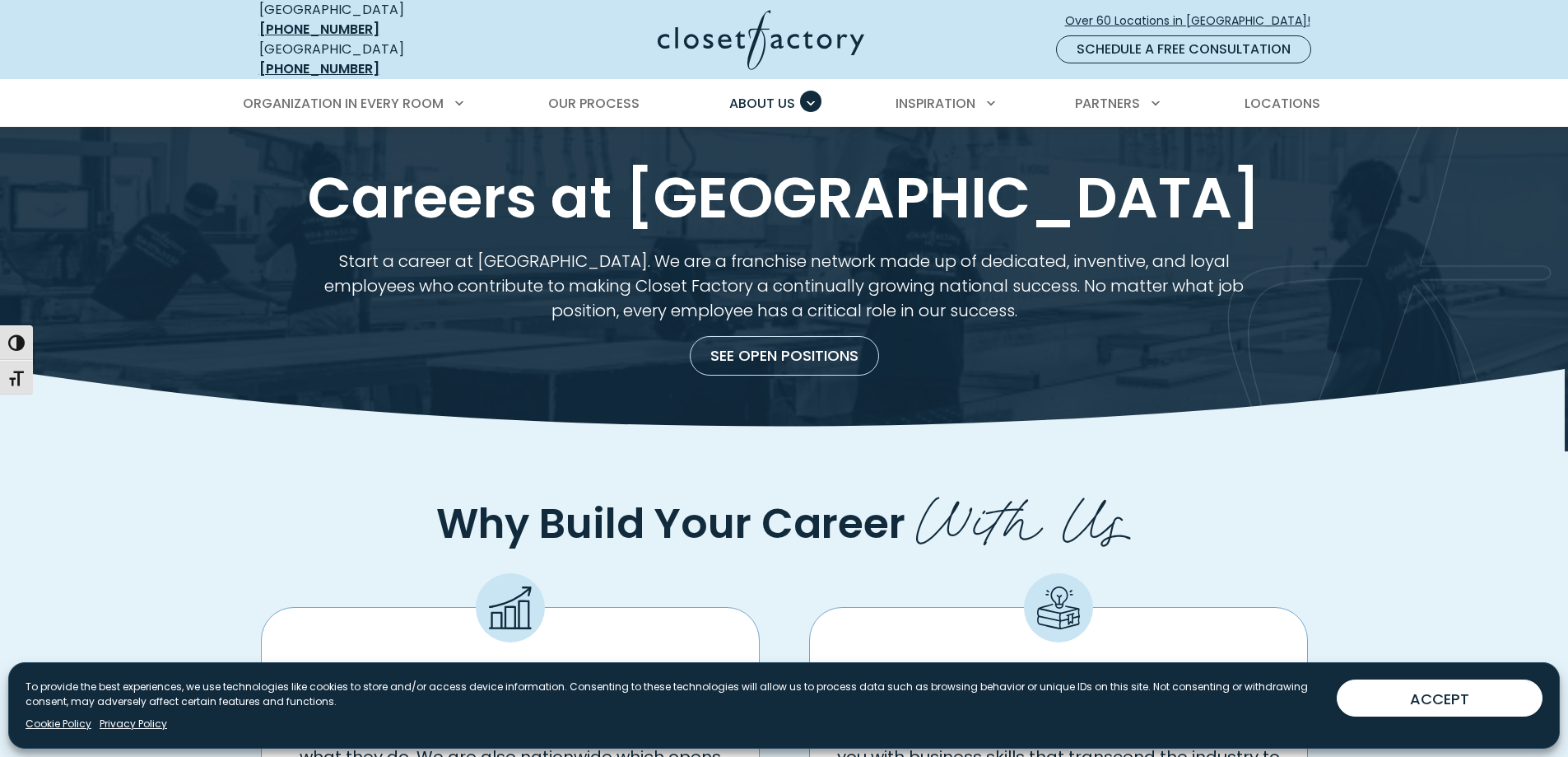
click at [823, 323] on div "See Open Positions" at bounding box center [784, 349] width 1076 height 53
click at [808, 344] on link "See Open Positions" at bounding box center [784, 356] width 189 height 40
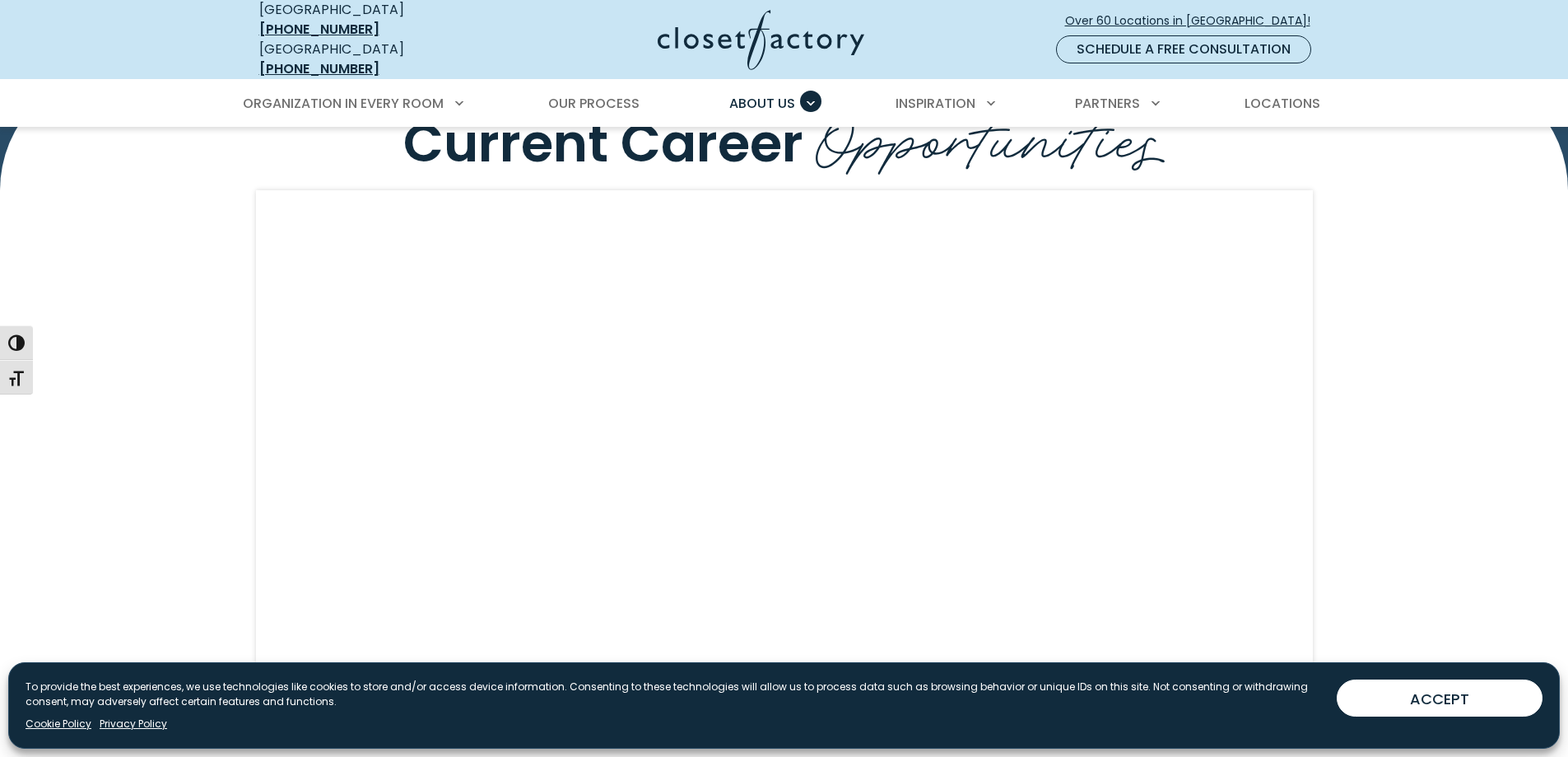
scroll to position [1631, 0]
